Goal: Task Accomplishment & Management: Manage account settings

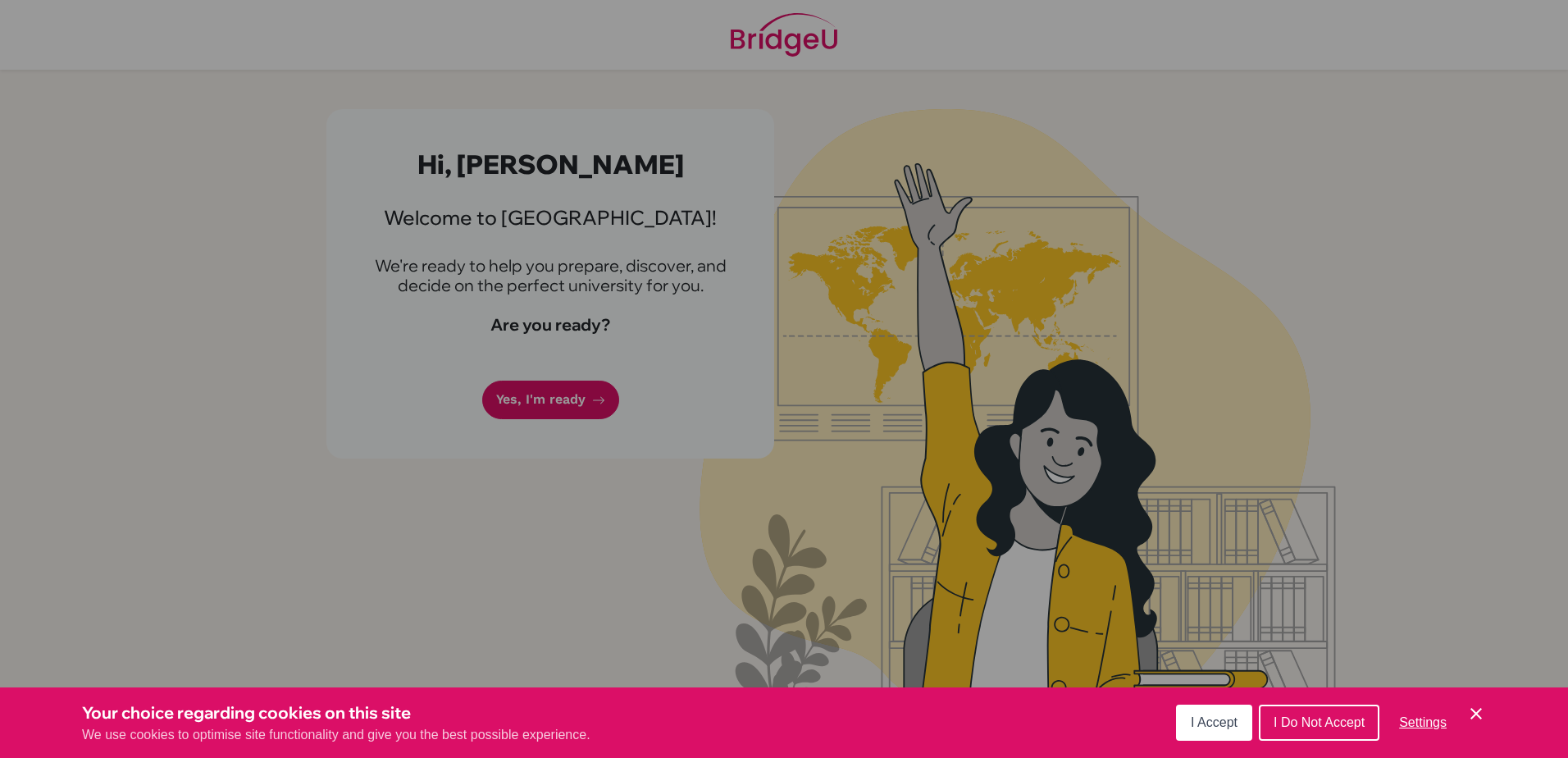
click at [1242, 742] on div "I Accept I Do Not Accept Settings Cookie Control Close Icon" at bounding box center [1331, 723] width 310 height 43
click at [1225, 728] on span "I Accept" at bounding box center [1214, 722] width 46 height 14
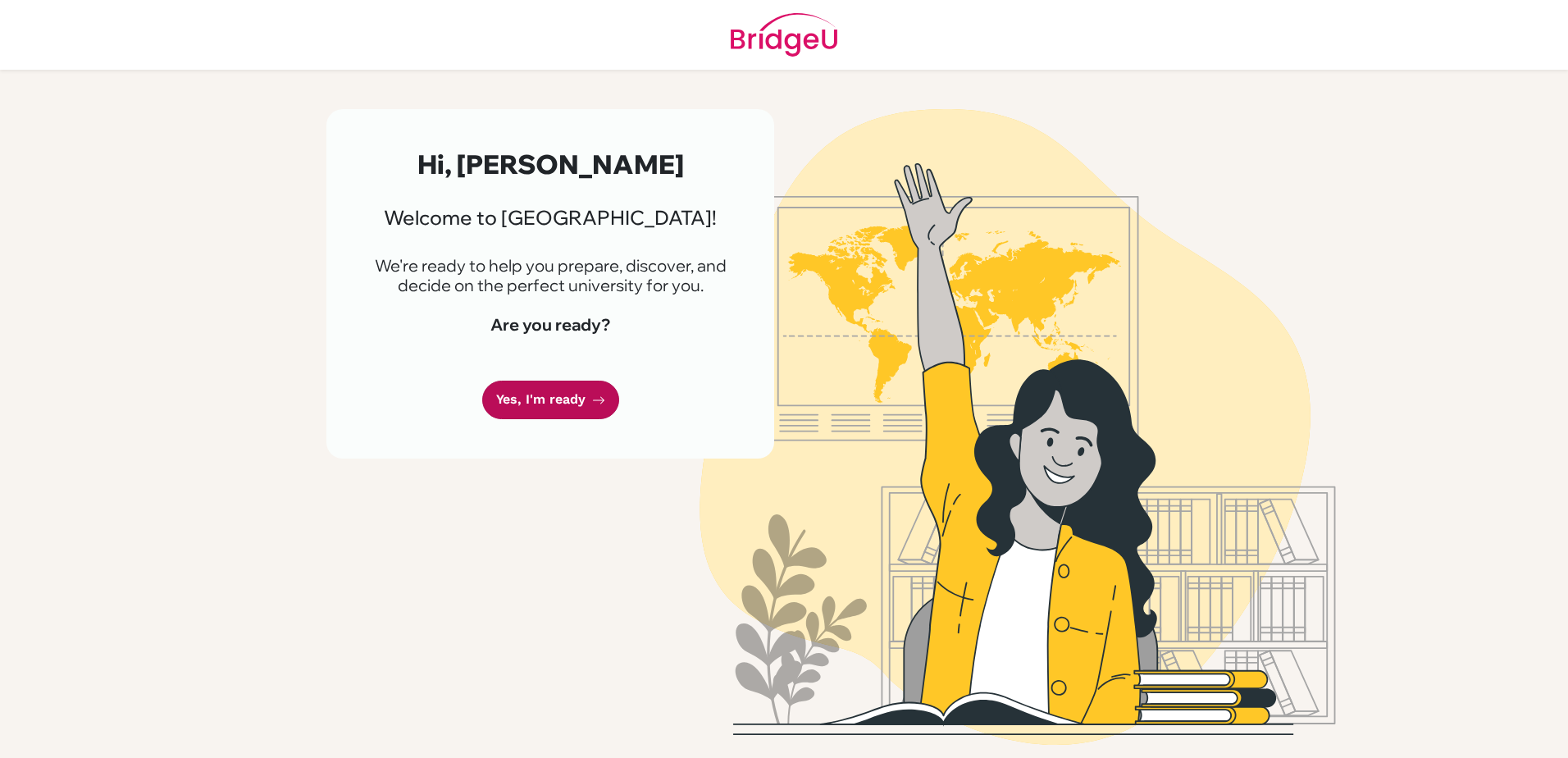
click at [548, 394] on link "Yes, I'm ready" at bounding box center [550, 399] width 137 height 38
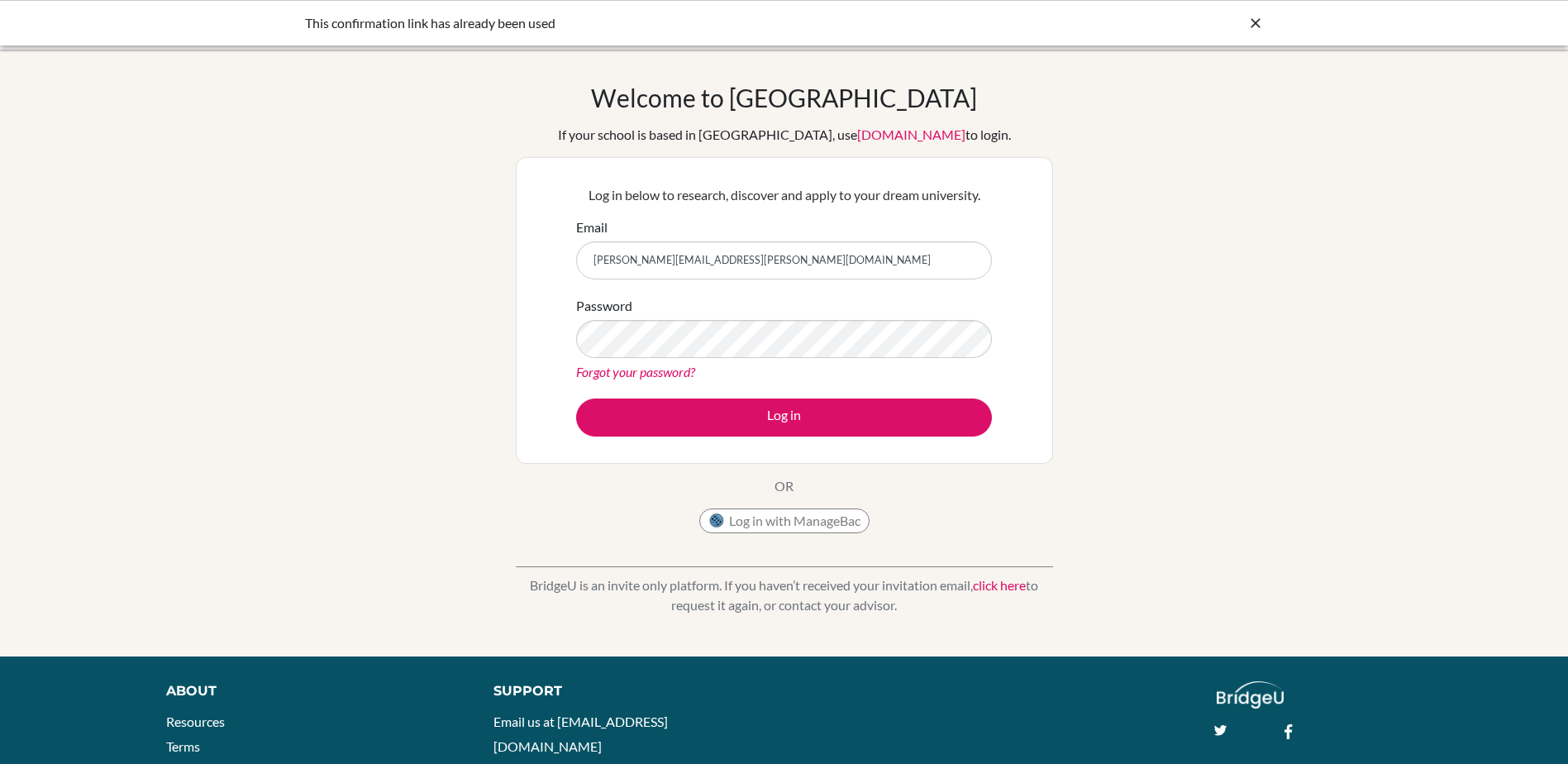
type input "[PERSON_NAME][EMAIL_ADDRESS][PERSON_NAME][DOMAIN_NAME]"
click at [576, 399] on button "Log in" at bounding box center [784, 418] width 416 height 38
